Goal: Browse casually

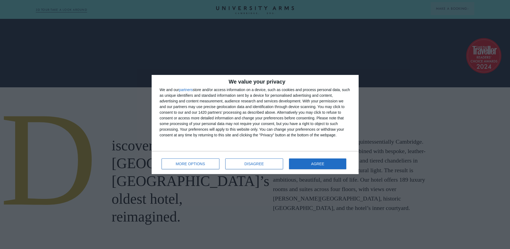
click at [310, 155] on div "MORE OPTIONS DISAGREE AGREE" at bounding box center [255, 162] width 191 height 15
click at [314, 160] on button "AGREE" at bounding box center [318, 163] width 58 height 11
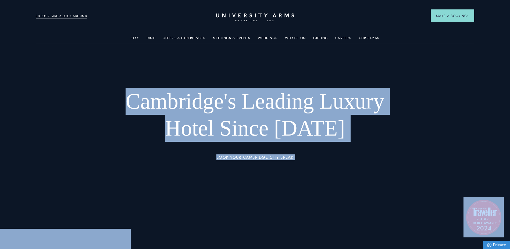
drag, startPoint x: 424, startPoint y: 160, endPoint x: 115, endPoint y: 42, distance: 331.8
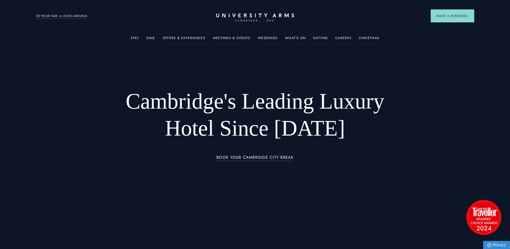
click at [183, 9] on header "Stay Suites Superior Rooms Classic Rooms Cosy Rooms Dine Restaurant Bar Afterno…" at bounding box center [255, 15] width 510 height 30
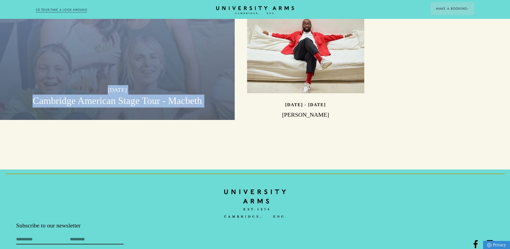
scroll to position [1692, 0]
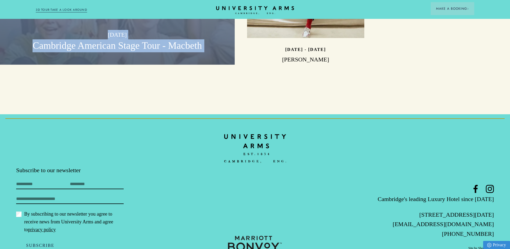
drag, startPoint x: 193, startPoint y: 19, endPoint x: 483, endPoint y: 244, distance: 367.3
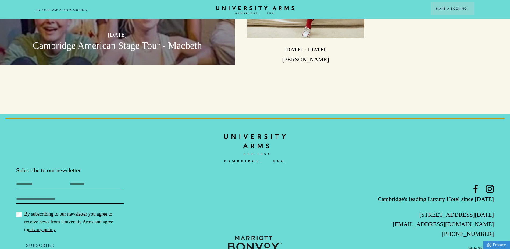
click at [481, 241] on footer "Subscribe to our newsletter First Name Last Name Email By subscribing to our ne…" at bounding box center [255, 190] width 510 height 153
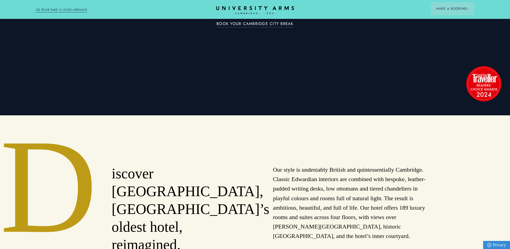
scroll to position [0, 0]
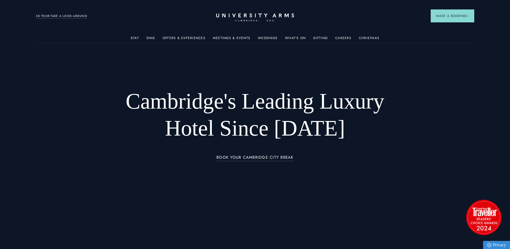
drag, startPoint x: 481, startPoint y: 241, endPoint x: 91, endPoint y: -28, distance: 473.3
